Goal: Task Accomplishment & Management: Manage account settings

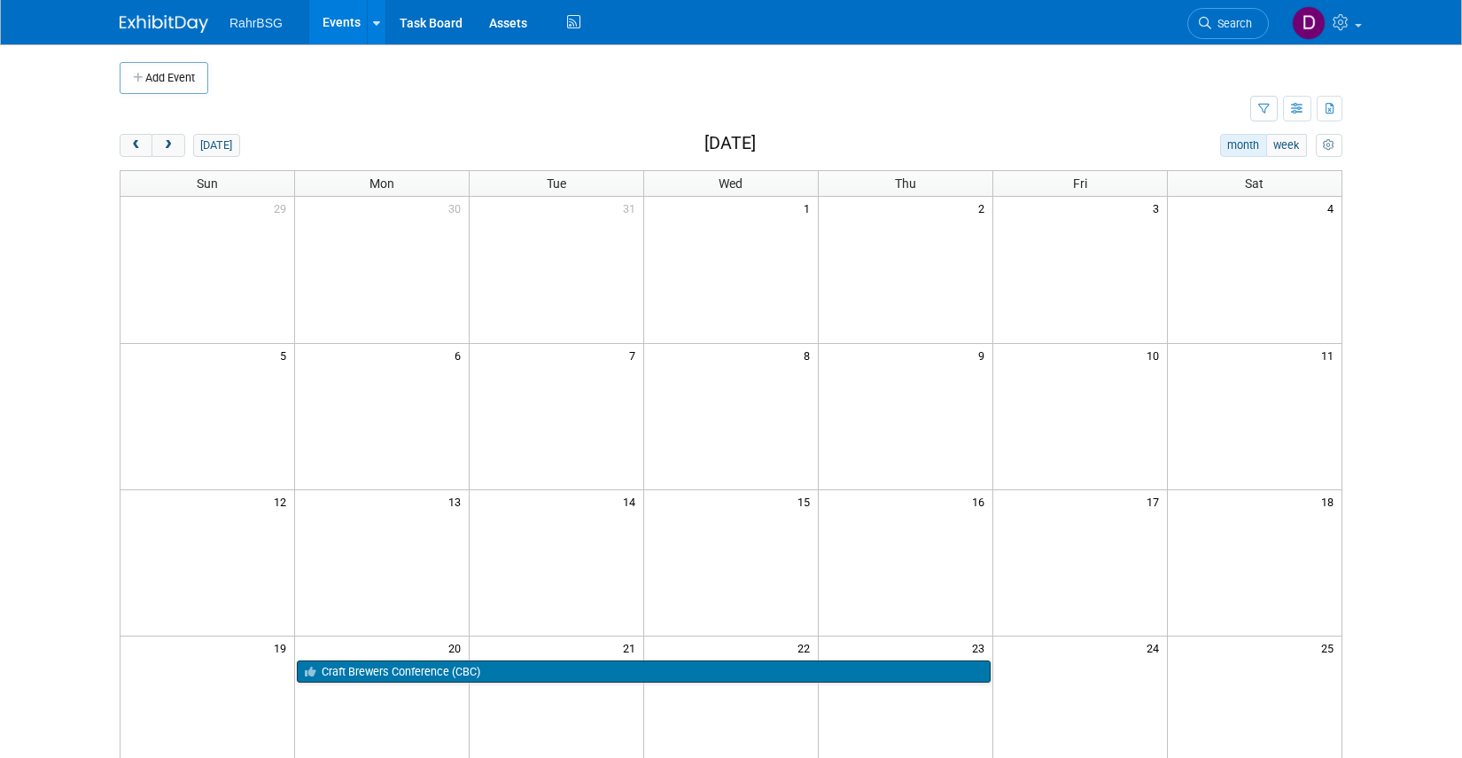
click at [509, 676] on link "Craft Brewers Conference (CBC)" at bounding box center [643, 671] width 693 height 23
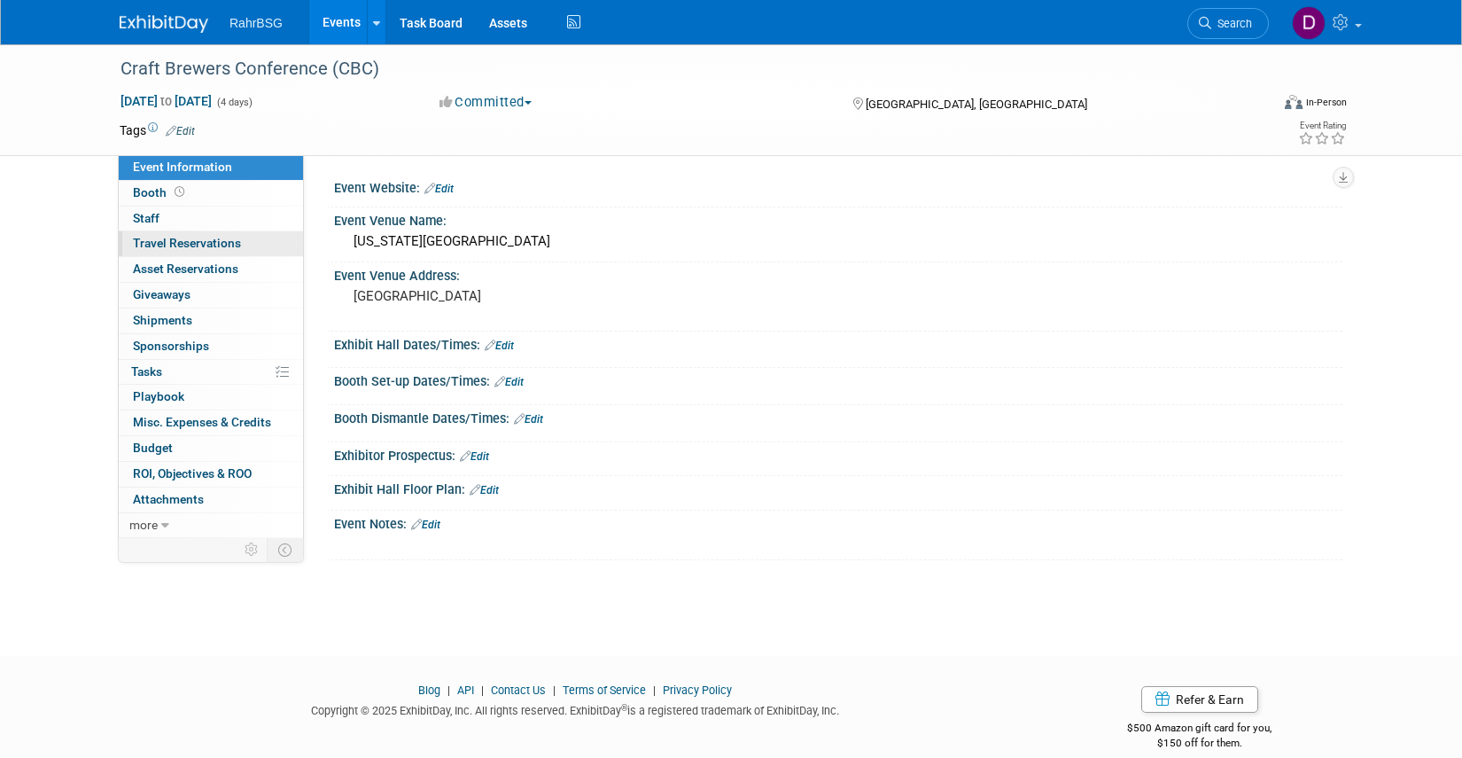
click at [175, 247] on span "Travel Reservations 0" at bounding box center [187, 243] width 108 height 14
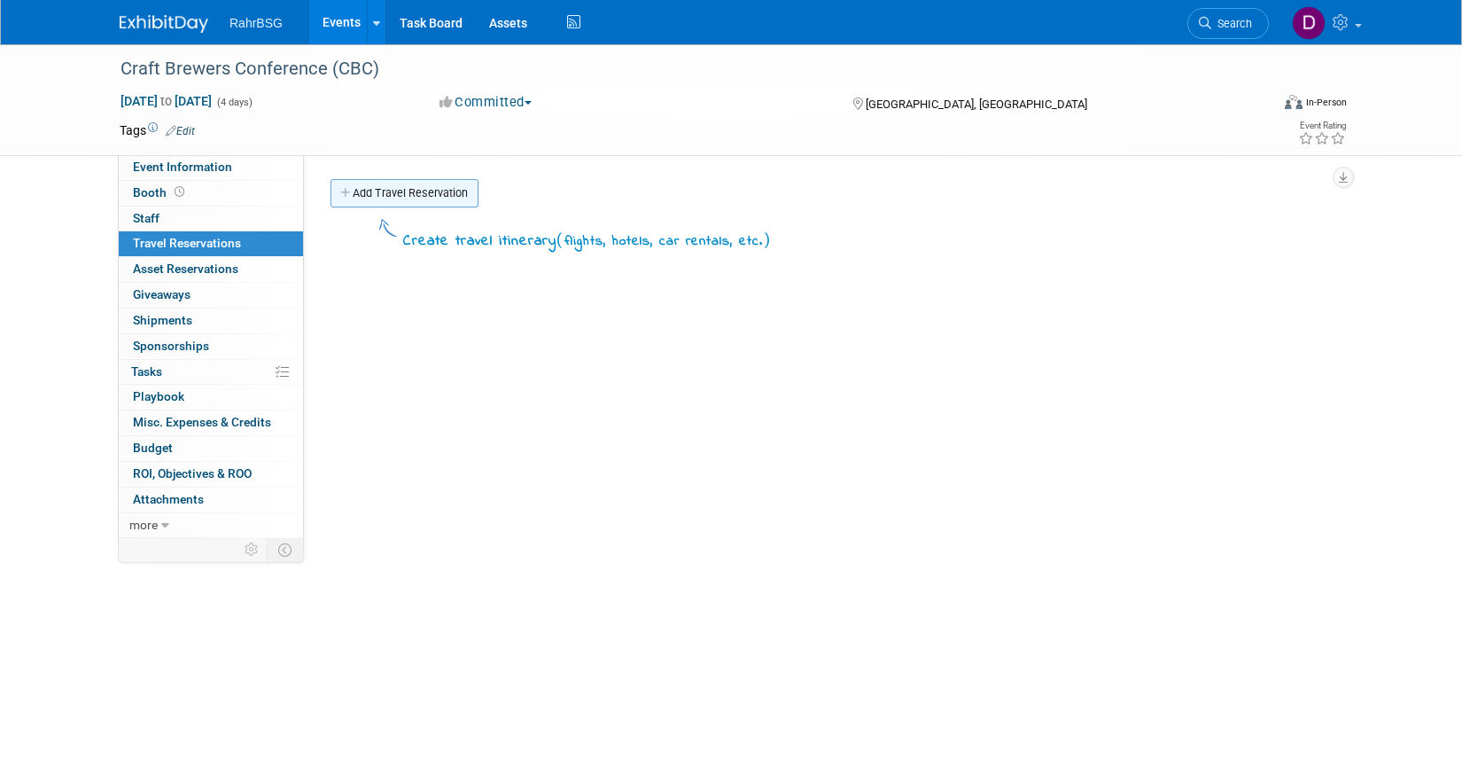
click at [402, 191] on link "Add Travel Reservation" at bounding box center [405, 193] width 148 height 28
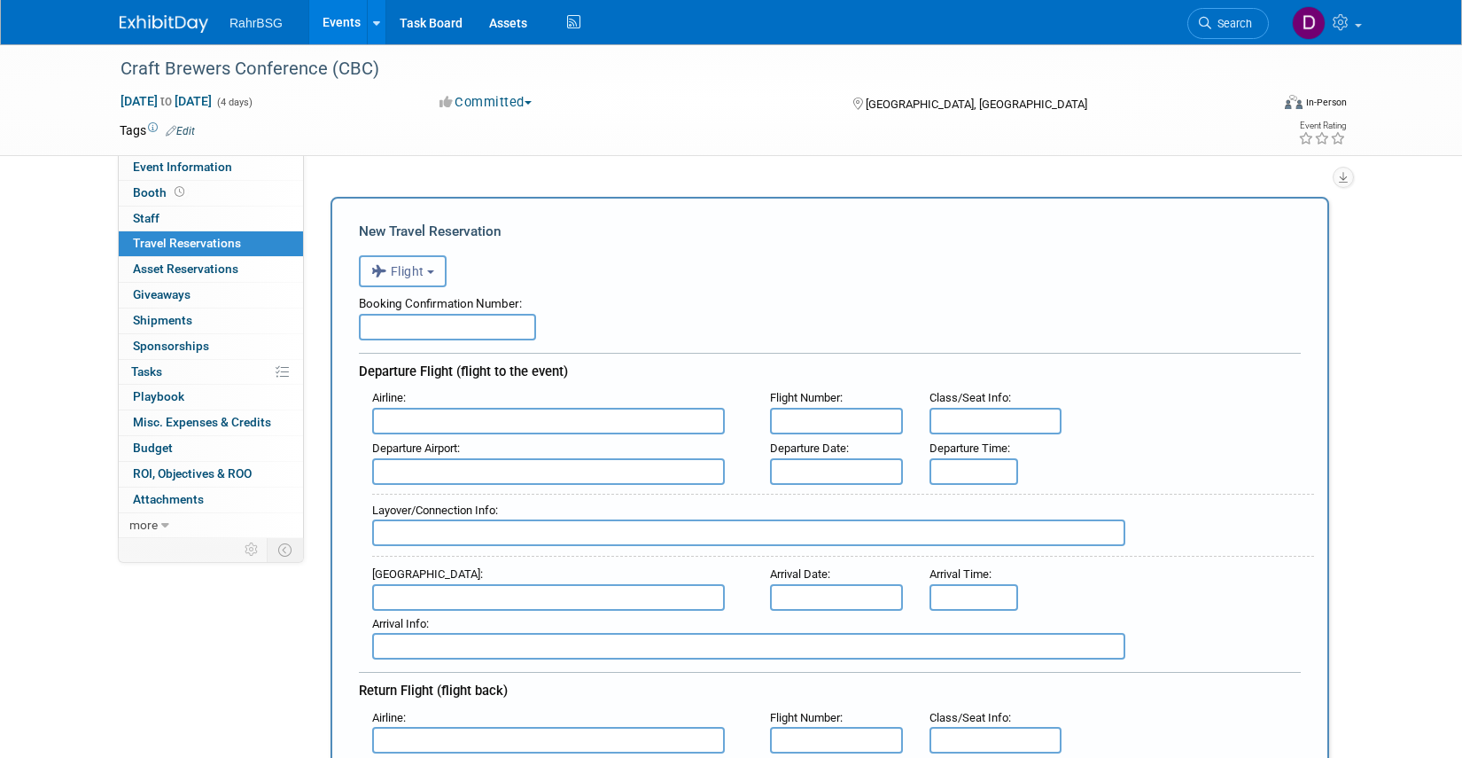
click at [428, 275] on button "Flight" at bounding box center [403, 271] width 88 height 32
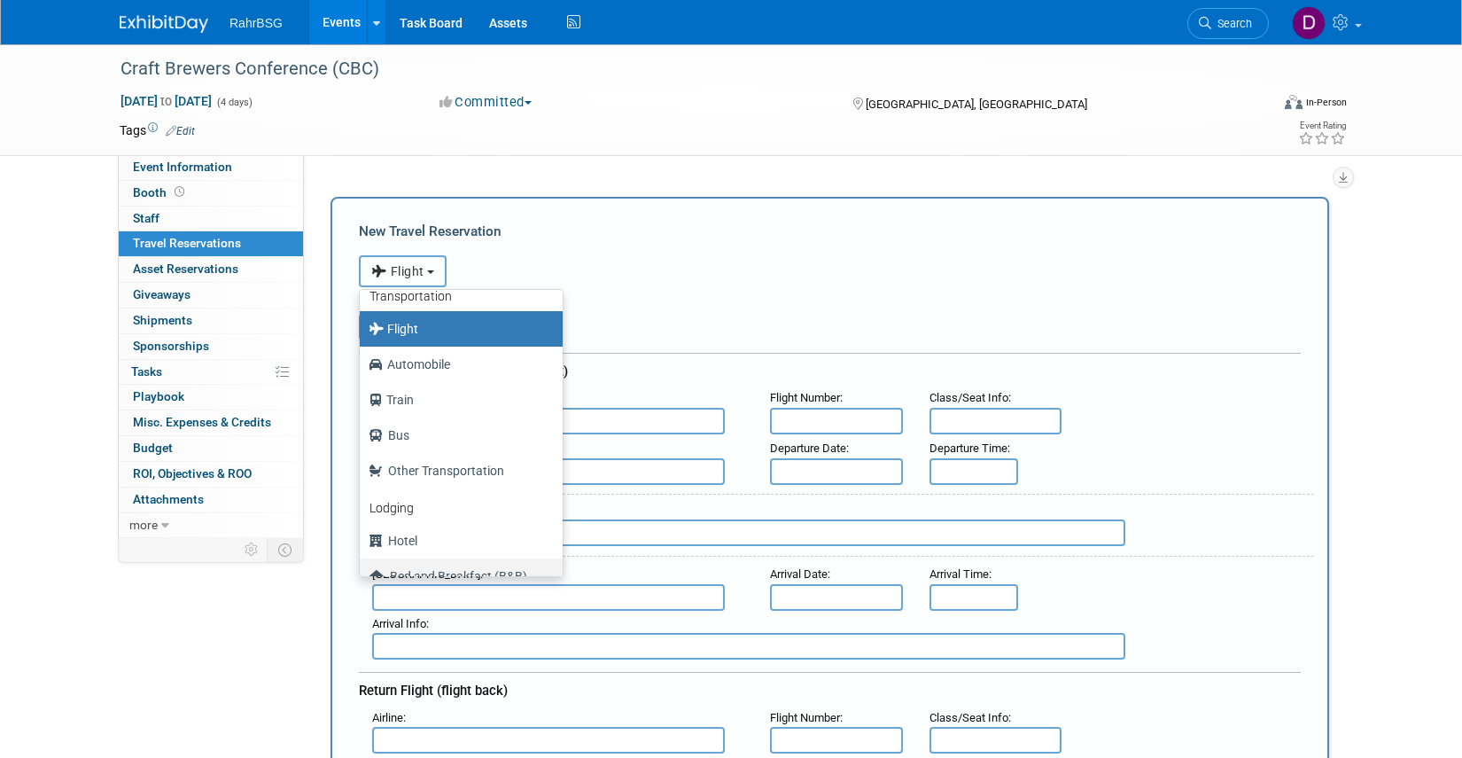
scroll to position [58, 0]
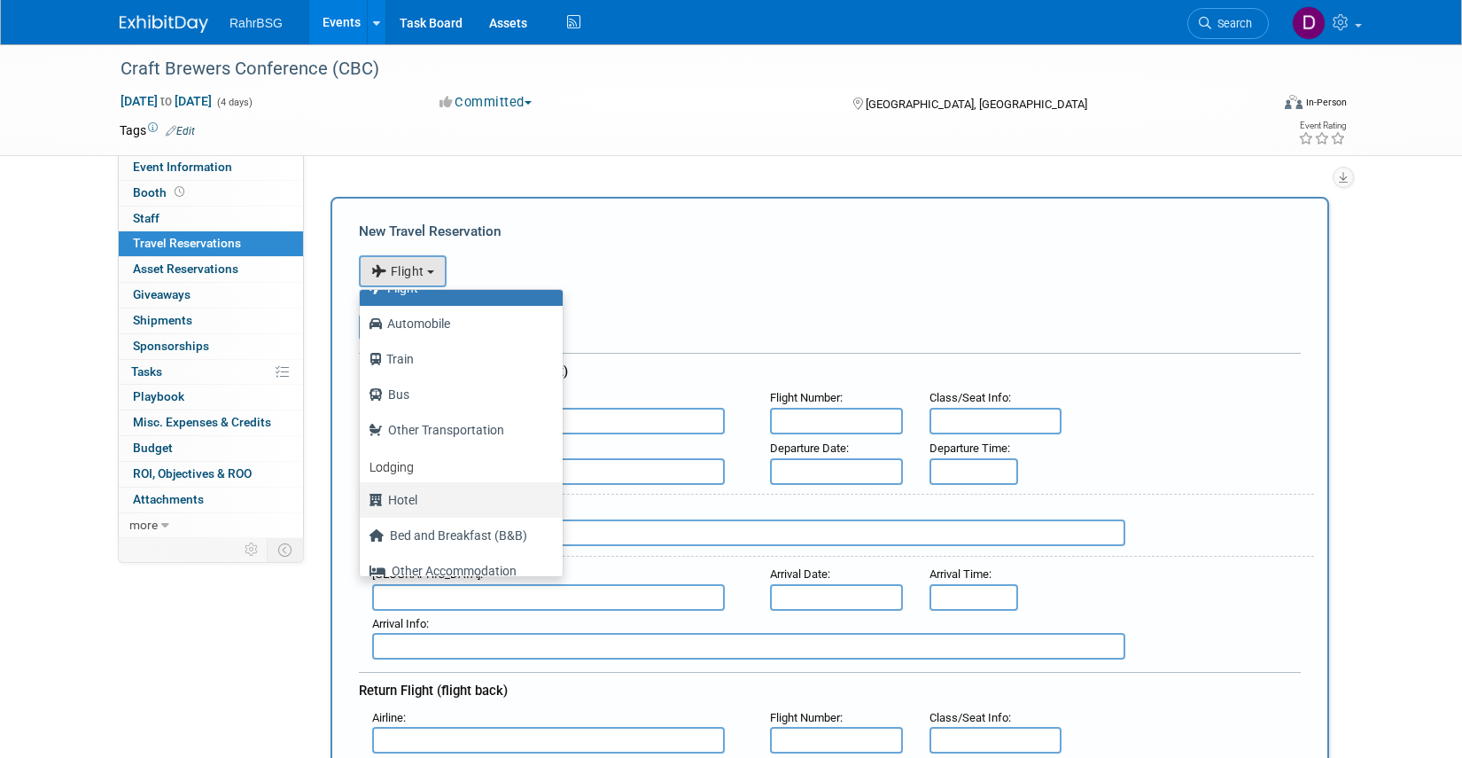
click at [408, 500] on label "Hotel" at bounding box center [457, 500] width 176 height 28
click at [362, 500] on input "Hotel" at bounding box center [357, 498] width 12 height 12
select select "6"
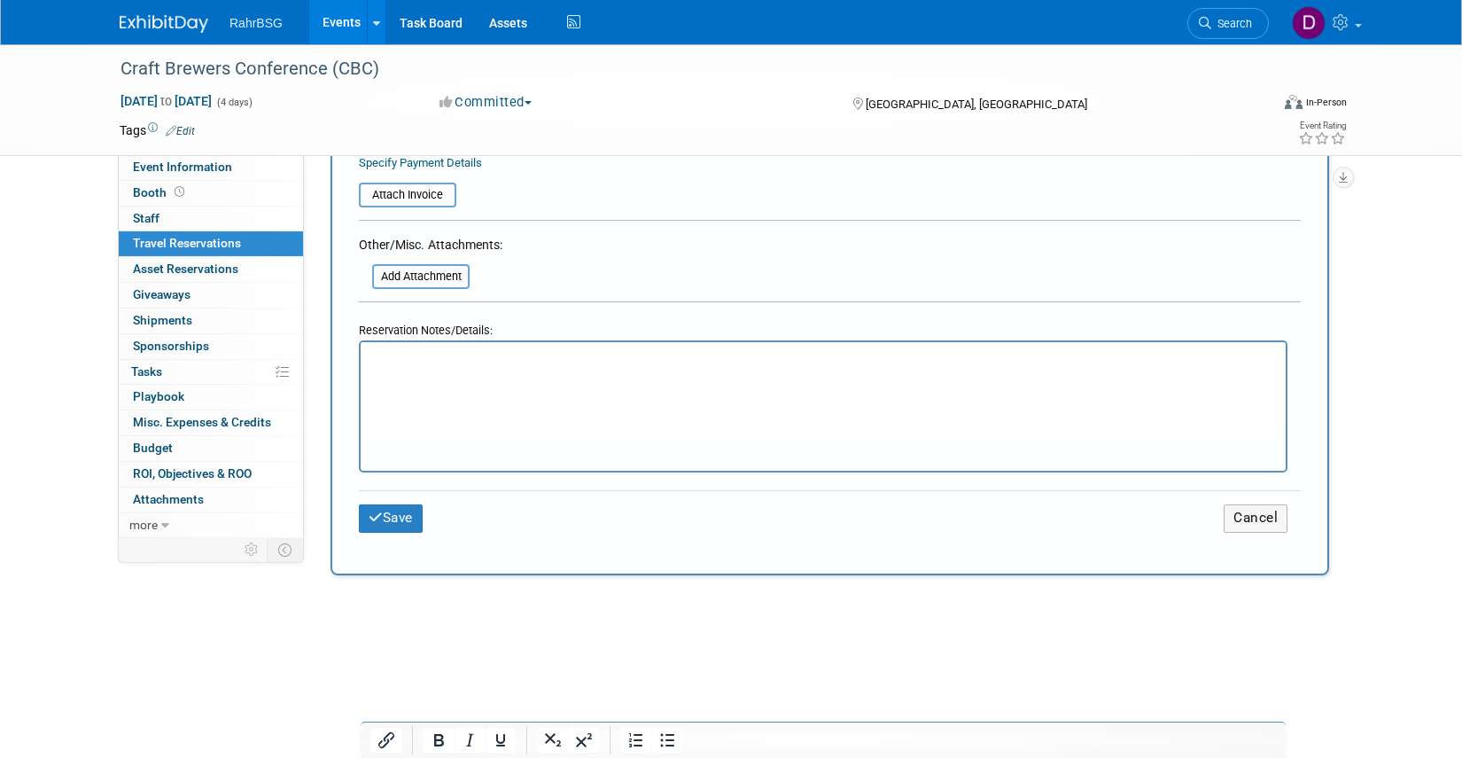
scroll to position [925, 0]
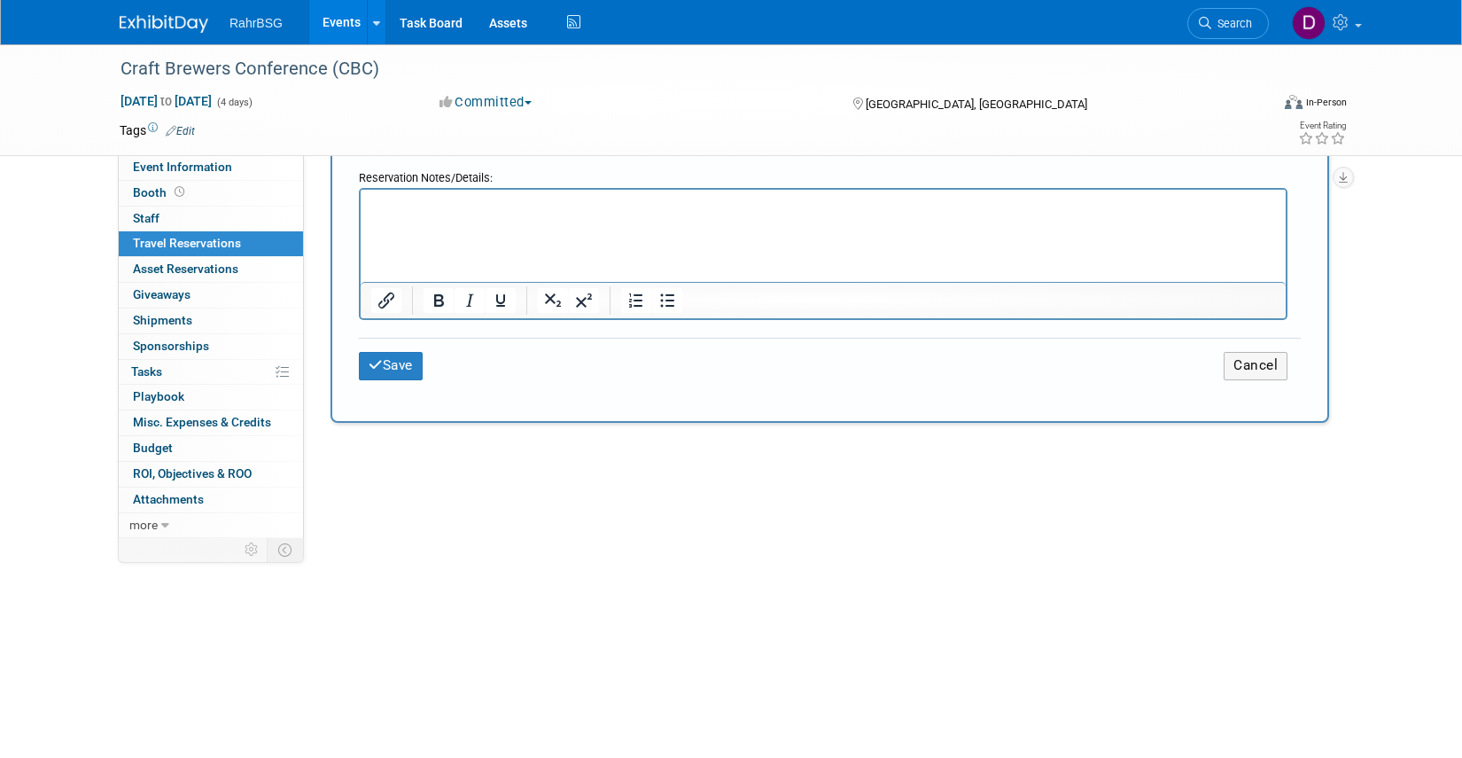
click at [391, 204] on p "Rich Text Area. Press ALT-0 for help." at bounding box center [823, 213] width 895 height 19
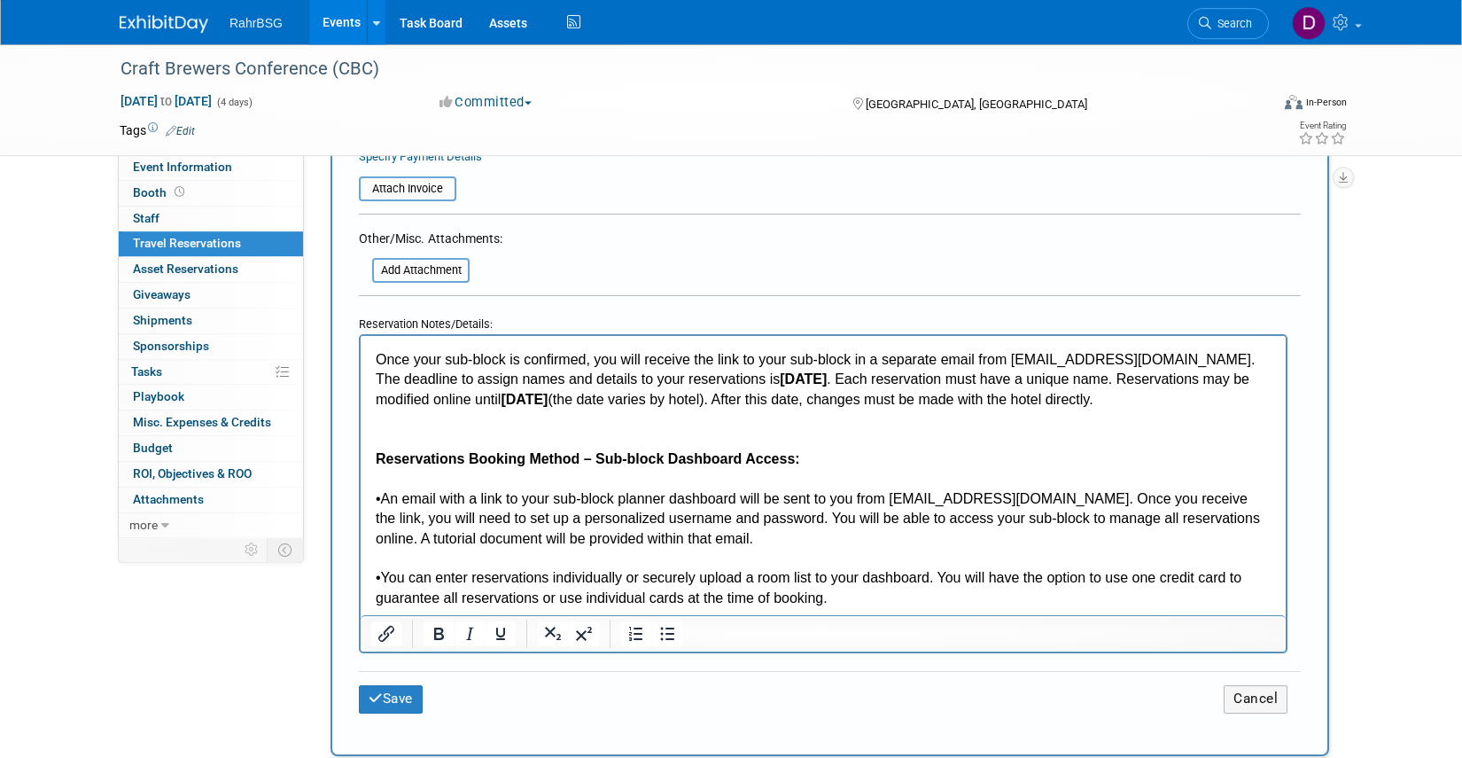
scroll to position [861, 0]
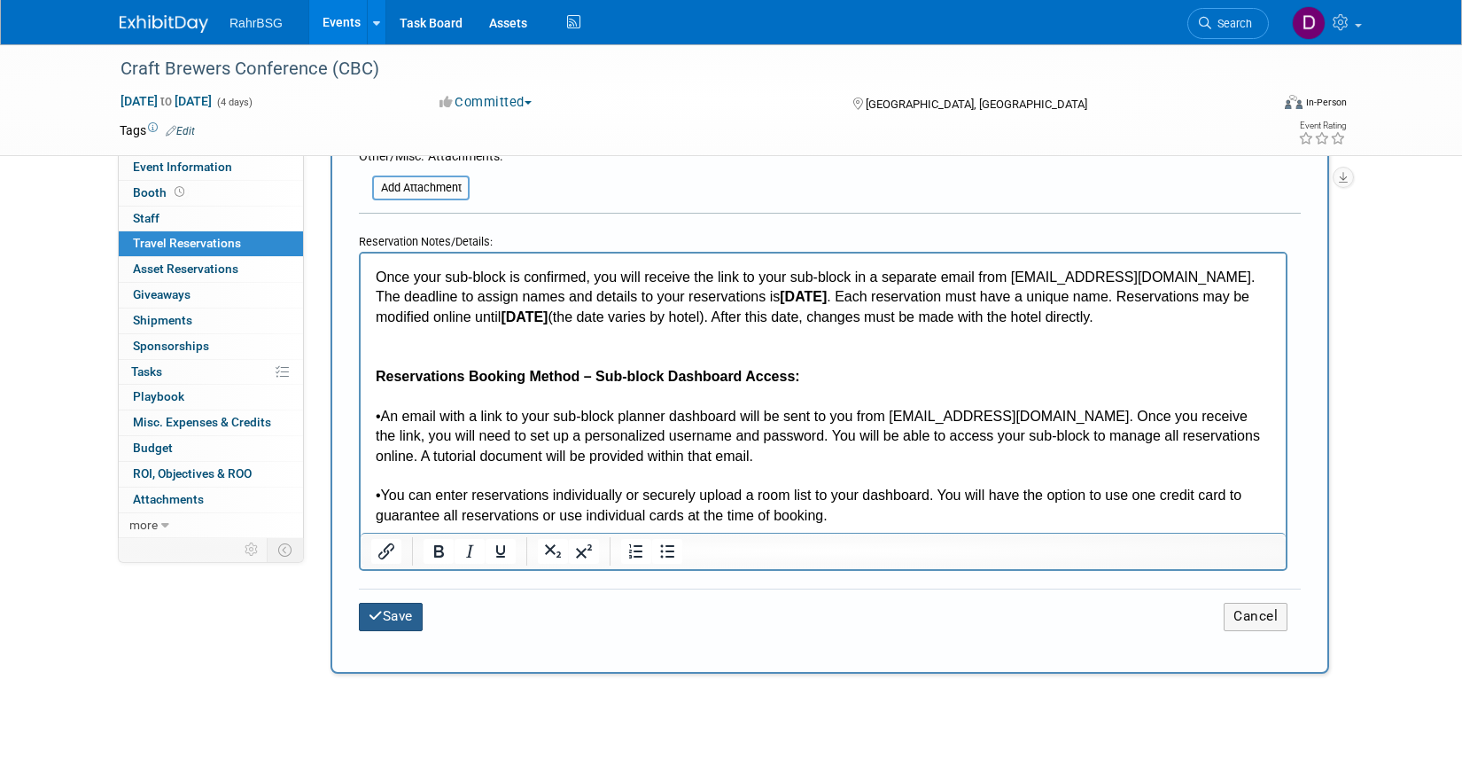
click at [406, 615] on button "Save" at bounding box center [391, 616] width 64 height 27
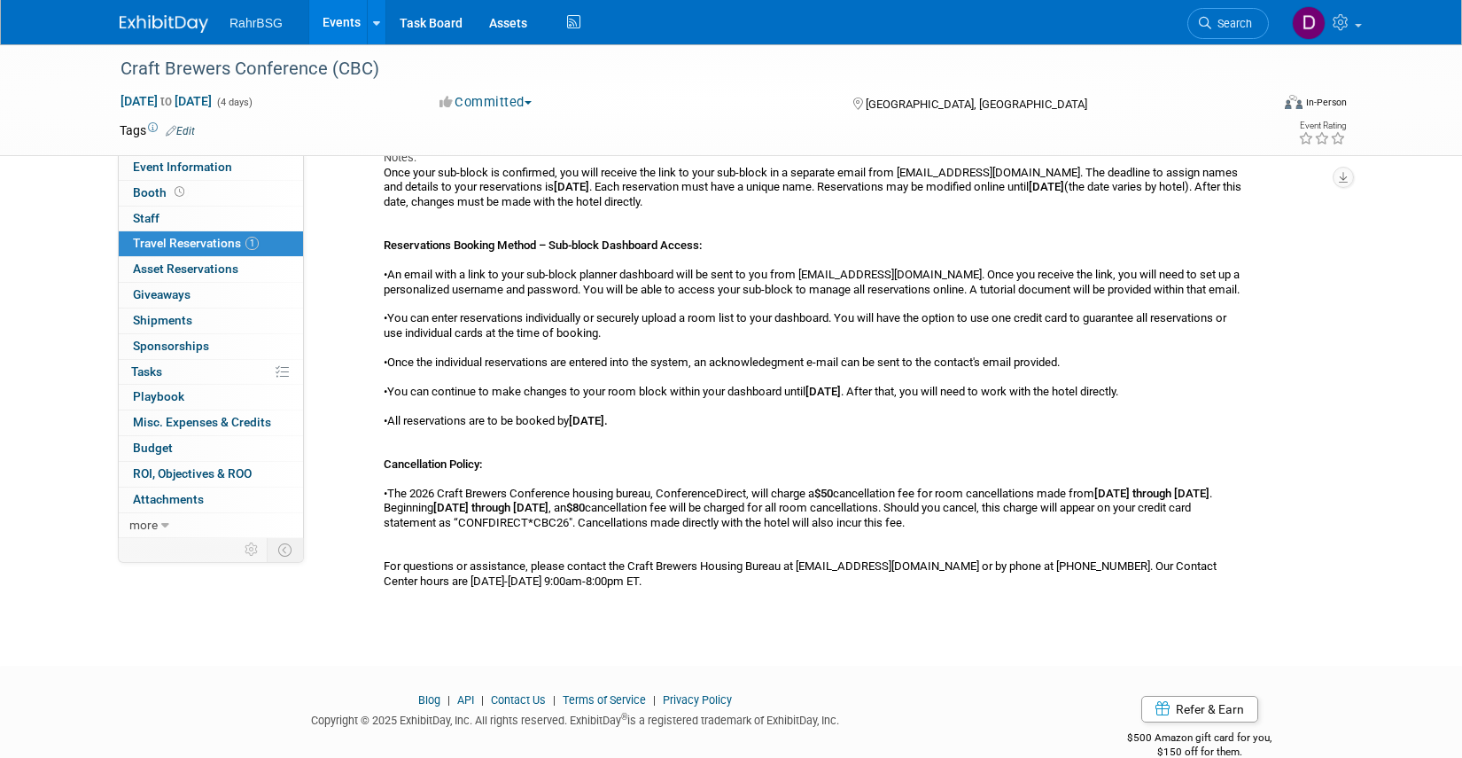
scroll to position [0, 0]
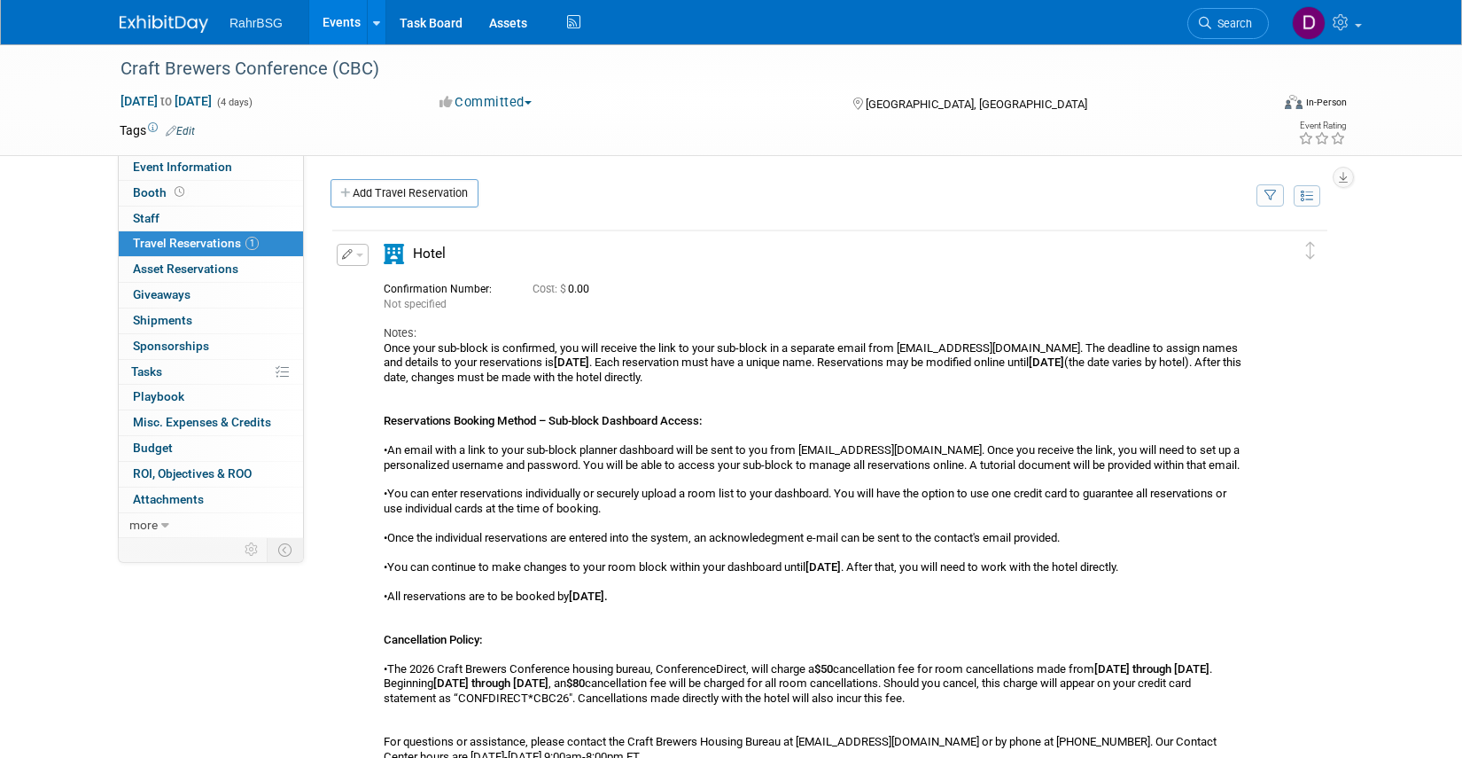
click at [350, 253] on icon "button" at bounding box center [348, 254] width 12 height 11
click at [384, 278] on button "Edit Reservation" at bounding box center [413, 286] width 150 height 26
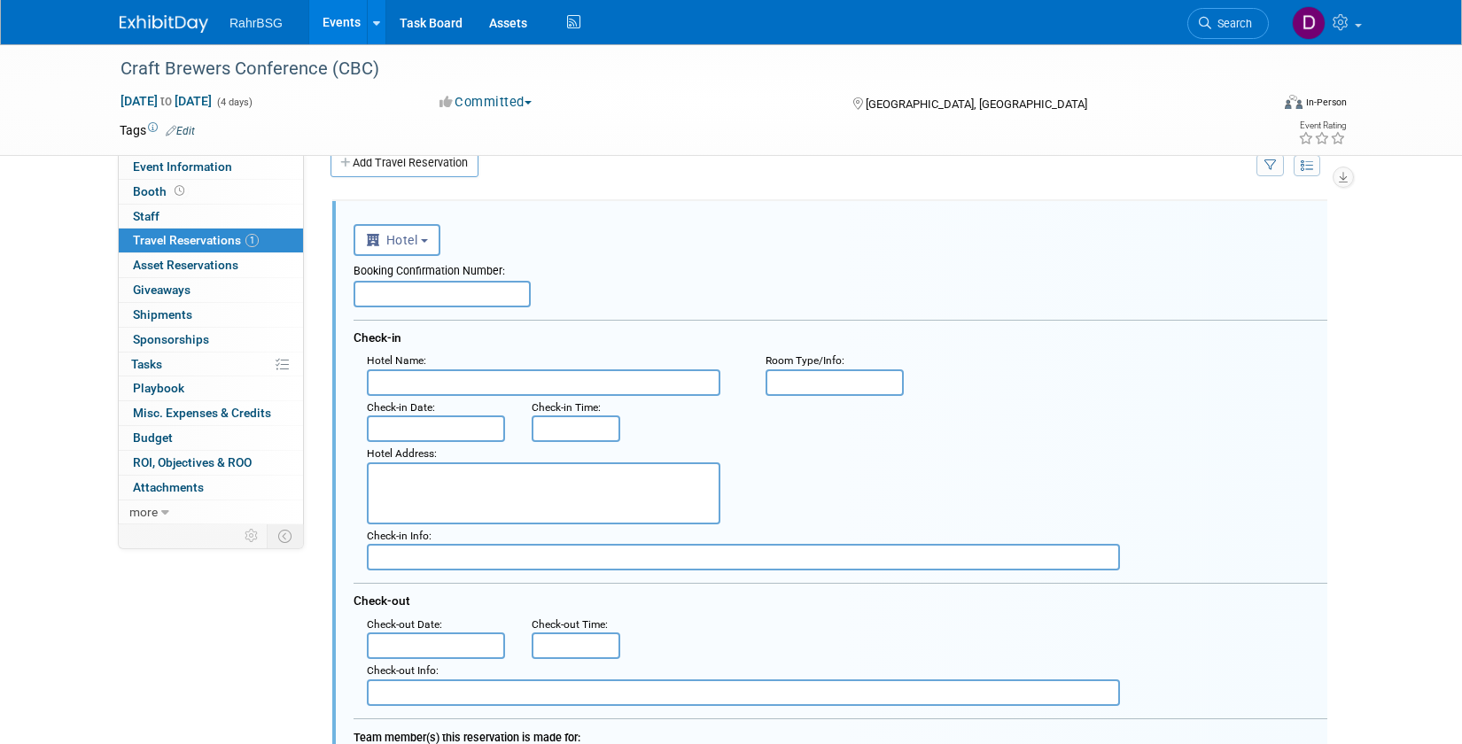
scroll to position [29, 0]
click at [409, 387] on input "text" at bounding box center [544, 383] width 354 height 27
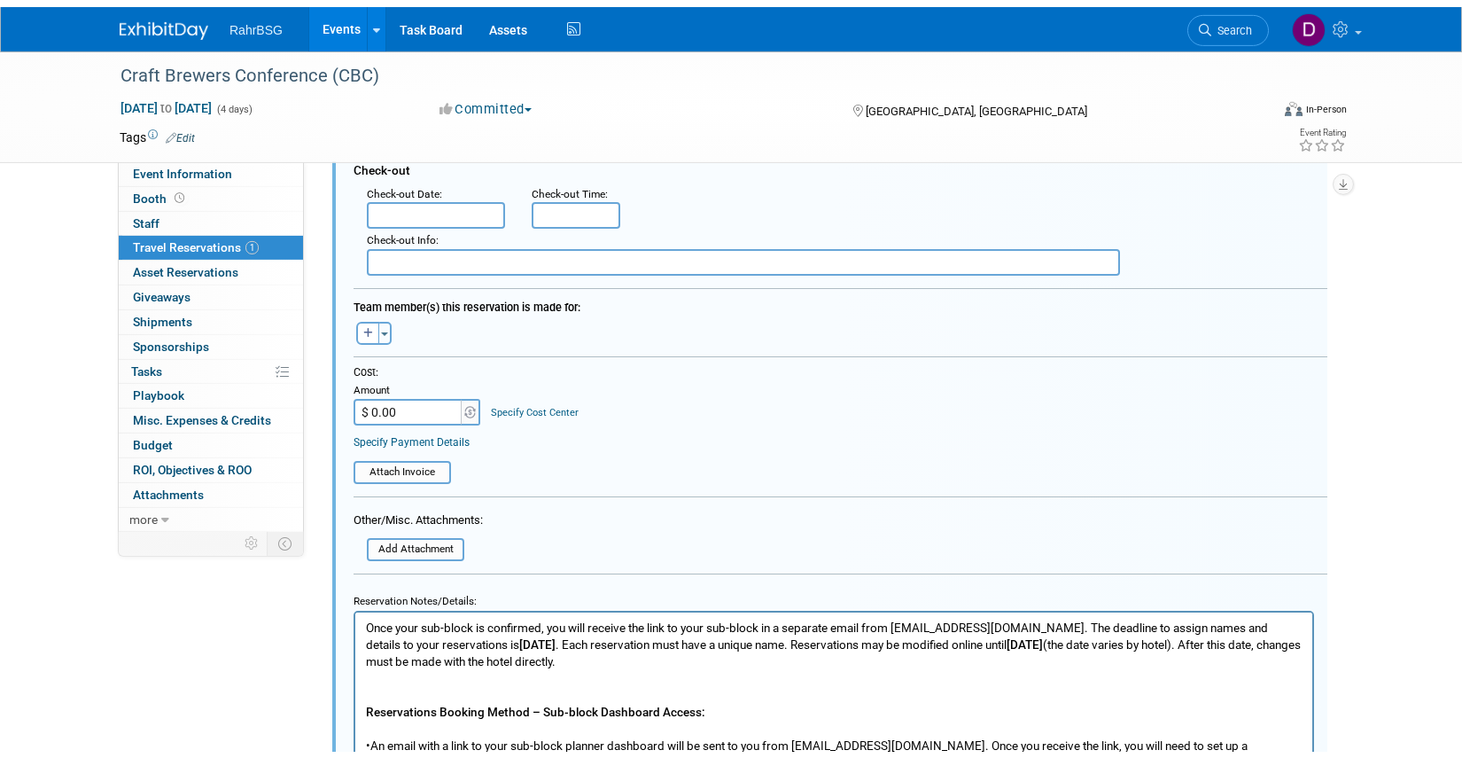
scroll to position [843, 0]
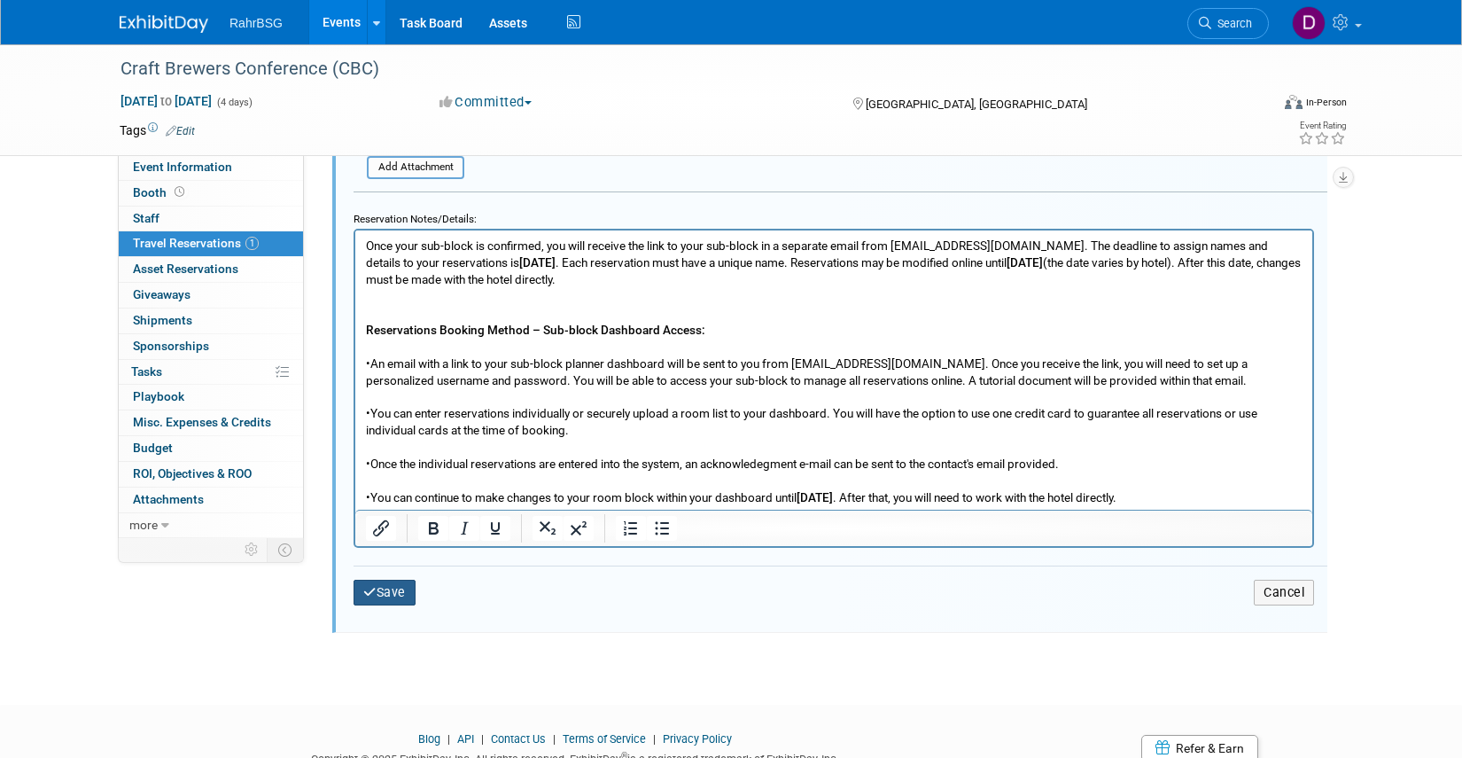
type input "Aloft Philadelphia or Loews [GEOGRAPHIC_DATA]"
click at [388, 589] on button "Save" at bounding box center [385, 593] width 62 height 26
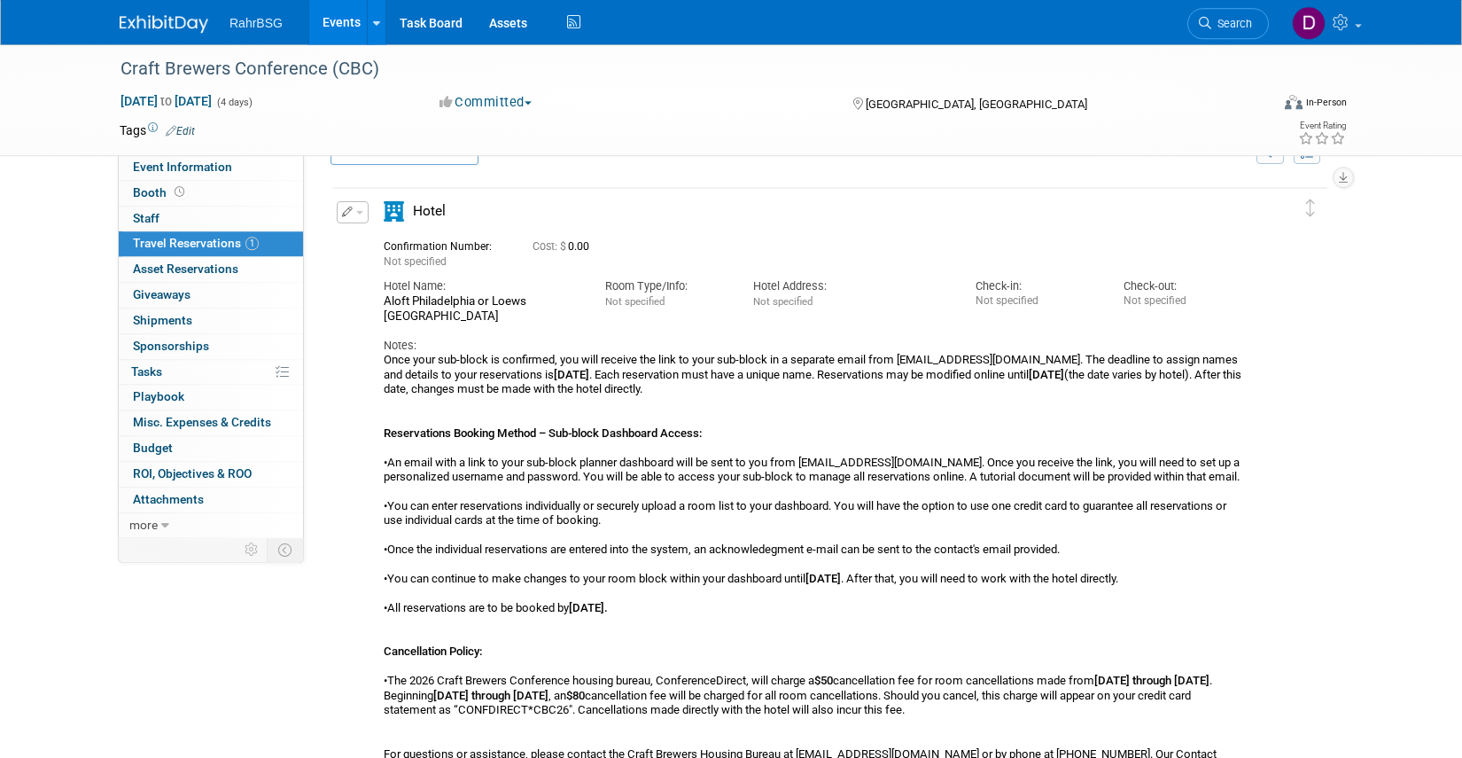
scroll to position [262, 0]
